Goal: Transaction & Acquisition: Purchase product/service

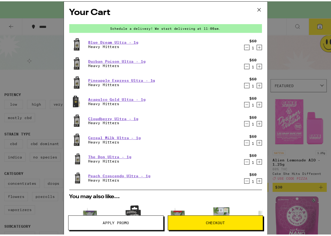
scroll to position [41, 0]
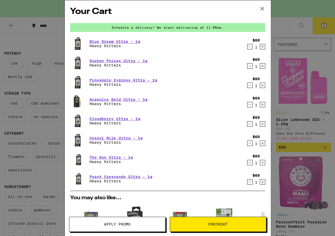
click at [262, 9] on icon at bounding box center [261, 8] width 3 height 3
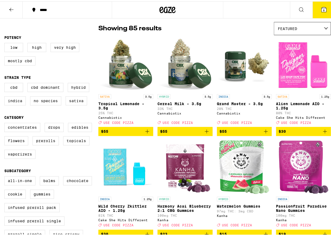
scroll to position [24, 0]
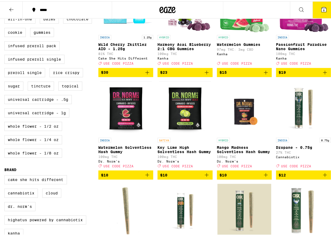
scroll to position [213, 0]
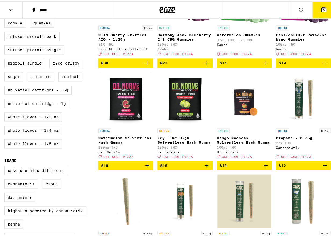
click at [44, 107] on label "Universal Cartridge - 1g" at bounding box center [36, 102] width 65 height 9
click at [6, 5] on input "Universal Cartridge - 1g" at bounding box center [5, 5] width 0 height 0
checkbox input "true"
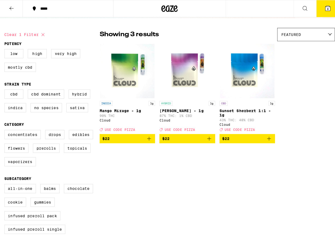
scroll to position [33, 0]
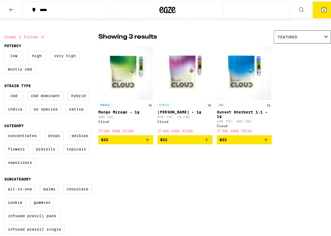
click at [70, 55] on label "Very High" at bounding box center [65, 54] width 29 height 9
click at [6, 51] on input "Very High" at bounding box center [5, 51] width 0 height 0
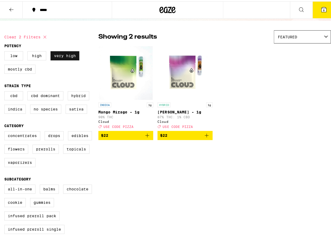
click at [70, 56] on label "Very High" at bounding box center [65, 54] width 29 height 9
click at [6, 51] on input "Very High" at bounding box center [5, 51] width 0 height 0
checkbox input "false"
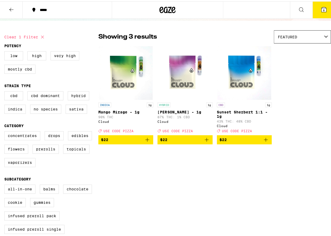
click at [43, 36] on icon at bounding box center [42, 36] width 6 height 6
checkbox input "false"
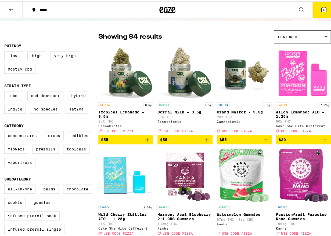
click at [323, 9] on span "8" at bounding box center [324, 8] width 2 height 3
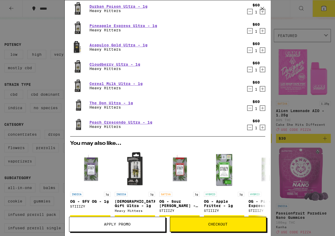
scroll to position [80, 0]
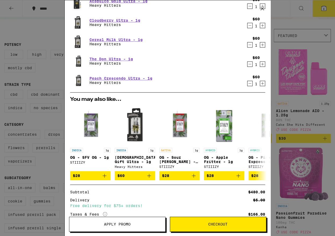
click at [214, 224] on span "Checkout" at bounding box center [217, 225] width 19 height 4
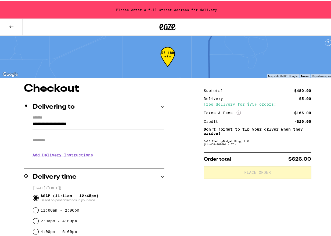
click at [10, 26] on icon at bounding box center [11, 25] width 6 height 6
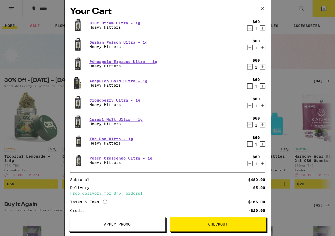
click at [263, 7] on icon at bounding box center [262, 9] width 8 height 8
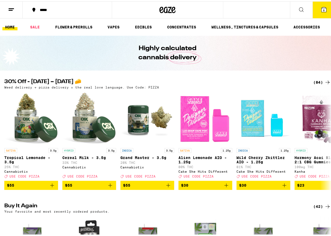
click at [13, 8] on div "Your Cart Blue Dream Ultra - 1g Heavy Hitters $60 1 Durban Poison Ultra - 1g He…" at bounding box center [167, 118] width 335 height 236
click at [11, 8] on icon at bounding box center [11, 8] width 6 height 6
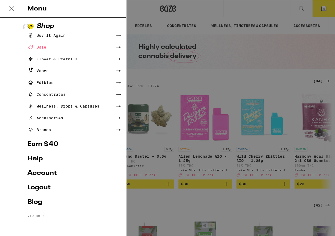
click at [53, 173] on link "Account" at bounding box center [74, 173] width 94 height 6
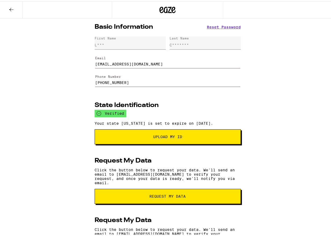
click at [10, 8] on icon at bounding box center [11, 8] width 4 height 4
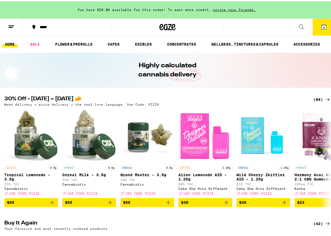
click at [321, 26] on icon at bounding box center [323, 25] width 5 height 5
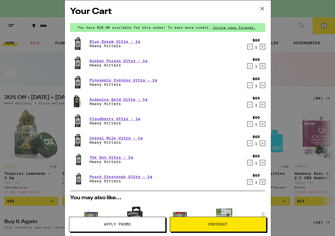
click at [225, 224] on span "Checkout" at bounding box center [217, 225] width 19 height 4
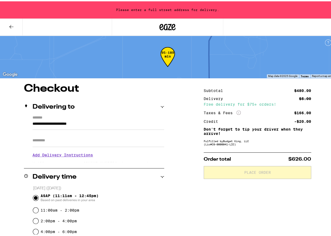
click at [28, 120] on div "**********" at bounding box center [94, 137] width 140 height 46
click at [33, 121] on input "**********" at bounding box center [99, 124] width 132 height 9
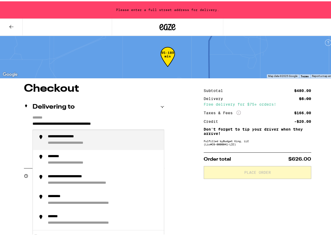
click at [56, 141] on div "**********" at bounding box center [79, 142] width 63 height 5
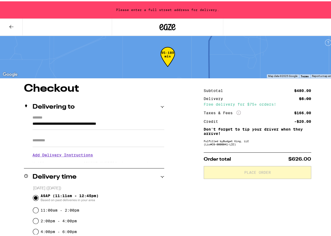
type input "**********"
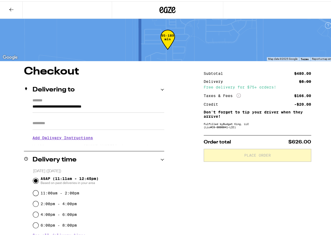
click at [15, 9] on icon at bounding box center [11, 8] width 6 height 6
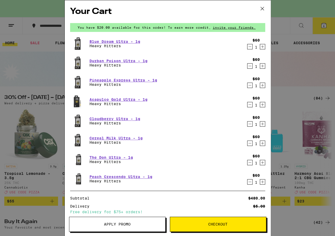
click at [248, 47] on icon "Decrement" at bounding box center [249, 47] width 3 height 0
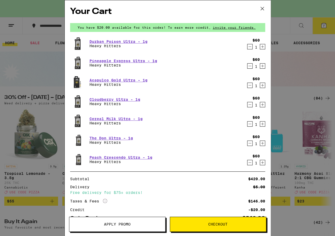
click at [247, 46] on icon "Decrement" at bounding box center [249, 47] width 5 height 6
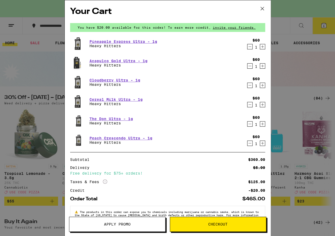
click at [247, 66] on icon "Decrement" at bounding box center [249, 66] width 5 height 6
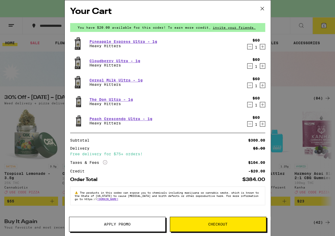
click at [249, 67] on icon "Decrement" at bounding box center [249, 66] width 5 height 6
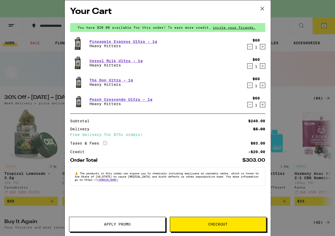
click at [263, 8] on icon at bounding box center [261, 8] width 3 height 3
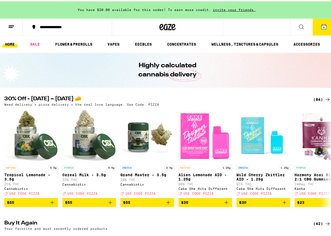
click at [299, 26] on icon at bounding box center [301, 25] width 4 height 4
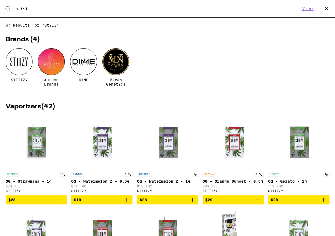
type input "stiii"
click at [23, 61] on div at bounding box center [19, 61] width 27 height 27
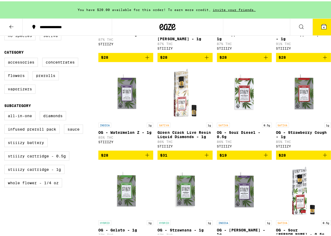
scroll to position [222, 0]
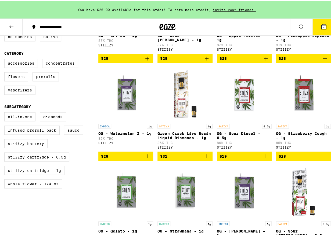
click at [38, 174] on label "STIIIZY Cartridge - 1g" at bounding box center [34, 169] width 60 height 9
click at [6, 112] on input "STIIIZY Cartridge - 1g" at bounding box center [5, 112] width 0 height 0
checkbox input "true"
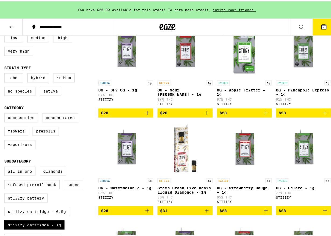
scroll to position [165, 0]
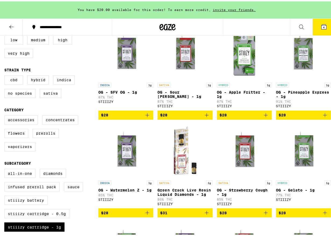
click at [264, 116] on icon "Add to bag" at bounding box center [266, 114] width 6 height 6
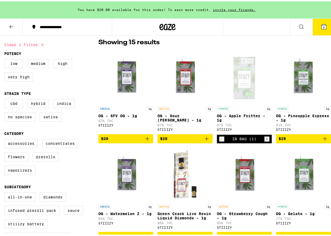
scroll to position [141, 0]
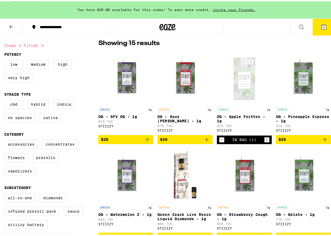
click at [324, 141] on button "$28" at bounding box center [303, 138] width 55 height 9
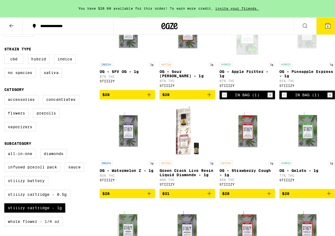
scroll to position [195, 0]
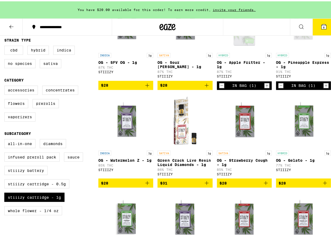
click at [147, 185] on icon "Add to bag" at bounding box center [147, 182] width 6 height 6
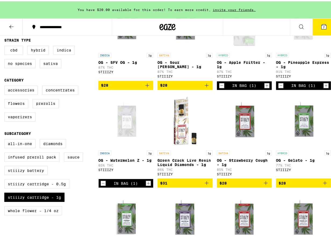
click at [322, 185] on icon "Add to bag" at bounding box center [325, 182] width 6 height 6
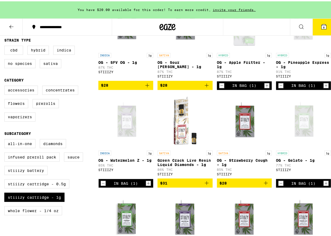
click at [322, 25] on icon at bounding box center [323, 25] width 5 height 5
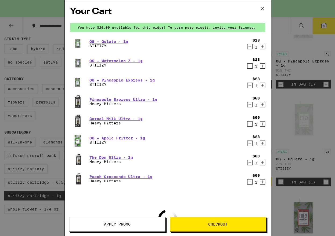
click at [331, 9] on div "Your Cart You have $20.00 available for this order! To earn more credit, invite…" at bounding box center [167, 118] width 335 height 236
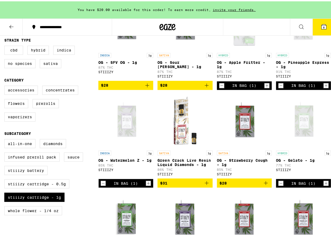
click at [323, 24] on button "8" at bounding box center [324, 25] width 23 height 17
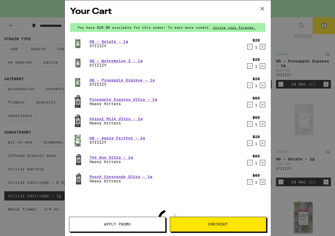
scroll to position [33, 0]
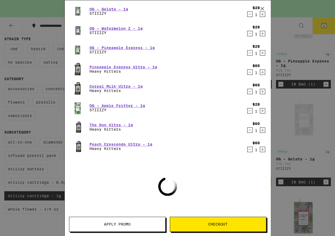
click at [138, 224] on span "Apply Promo" at bounding box center [117, 225] width 96 height 4
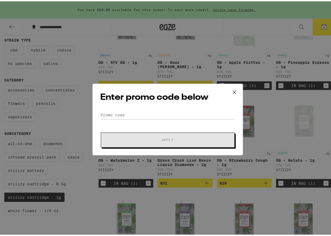
click at [233, 90] on icon at bounding box center [234, 91] width 8 height 8
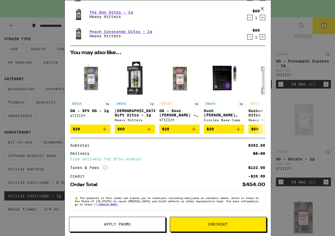
scroll to position [154, 0]
click at [231, 224] on span "Checkout" at bounding box center [218, 225] width 96 height 4
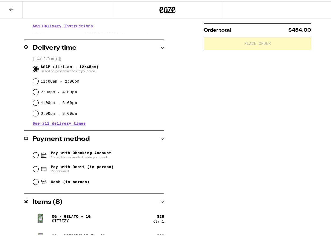
scroll to position [111, 0]
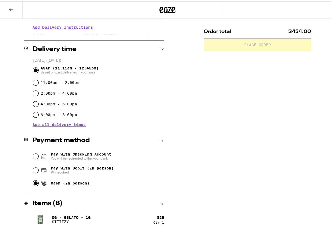
click at [35, 182] on input "Cash (in person)" at bounding box center [35, 181] width 5 height 5
radio input "true"
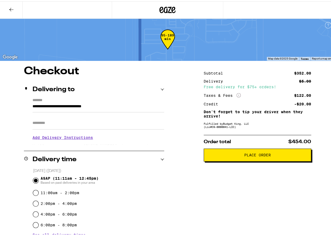
scroll to position [0, 0]
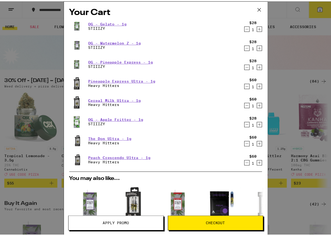
scroll to position [115, 0]
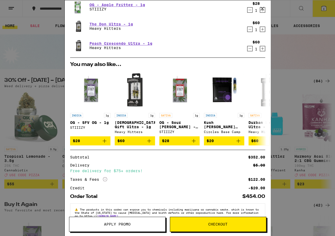
click at [222, 223] on span "Checkout" at bounding box center [217, 225] width 19 height 4
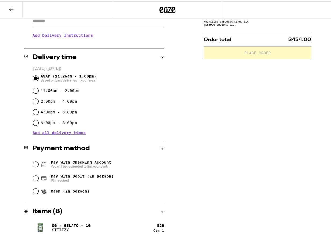
scroll to position [102, 0]
click at [35, 193] on input "Cash (in person)" at bounding box center [35, 190] width 5 height 5
radio input "true"
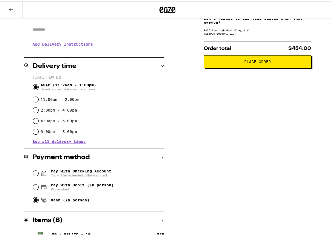
scroll to position [93, 0]
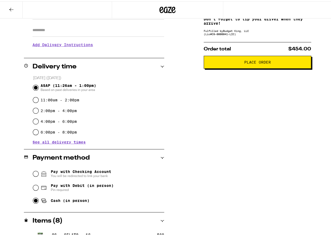
click at [277, 63] on span "Place Order" at bounding box center [257, 61] width 98 height 4
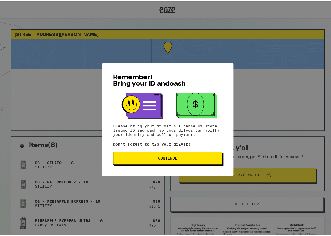
click at [183, 157] on span "Continue" at bounding box center [168, 157] width 100 height 4
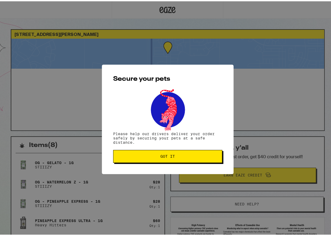
click at [183, 157] on span "Got it" at bounding box center [168, 155] width 100 height 4
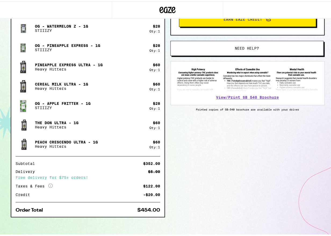
scroll to position [158, 0]
